Goal: Task Accomplishment & Management: Manage account settings

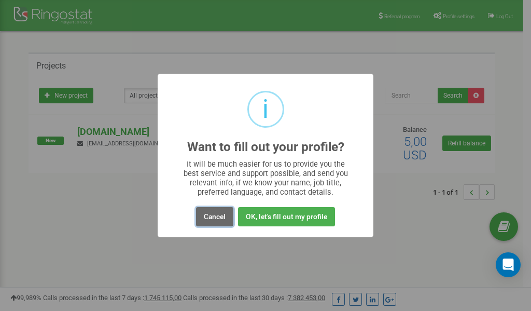
click at [216, 215] on button "Cancel" at bounding box center [214, 216] width 37 height 19
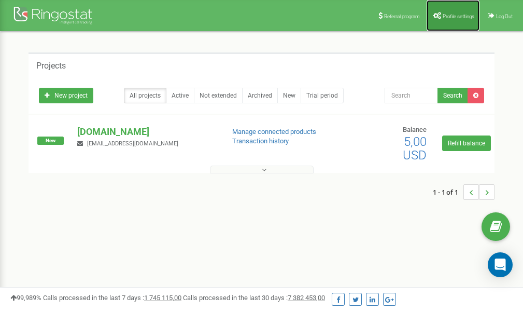
click at [449, 16] on span "Profile settings" at bounding box center [459, 16] width 32 height 6
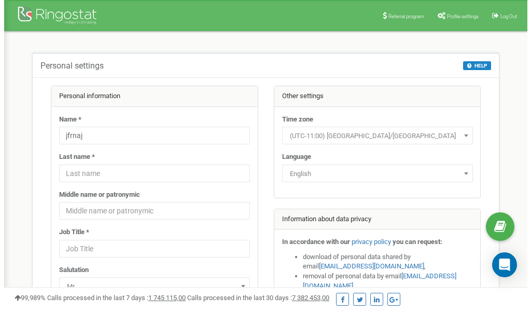
scroll to position [52, 0]
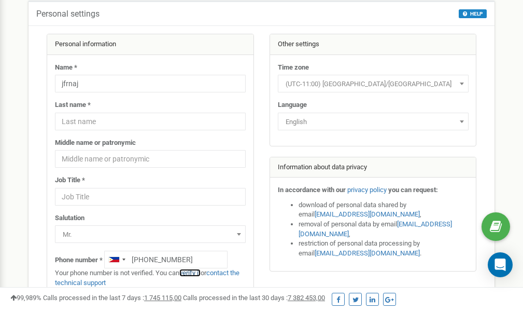
click at [195, 272] on link "verify it" at bounding box center [189, 273] width 21 height 8
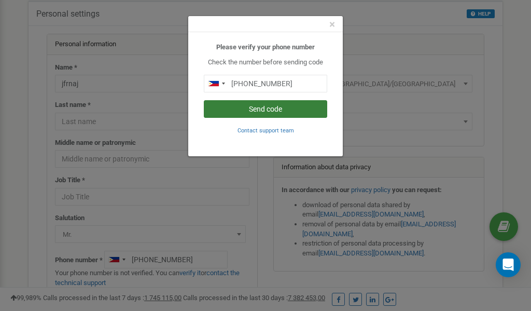
click at [254, 109] on button "Send code" at bounding box center [265, 109] width 123 height 18
